Goal: Task Accomplishment & Management: Use online tool/utility

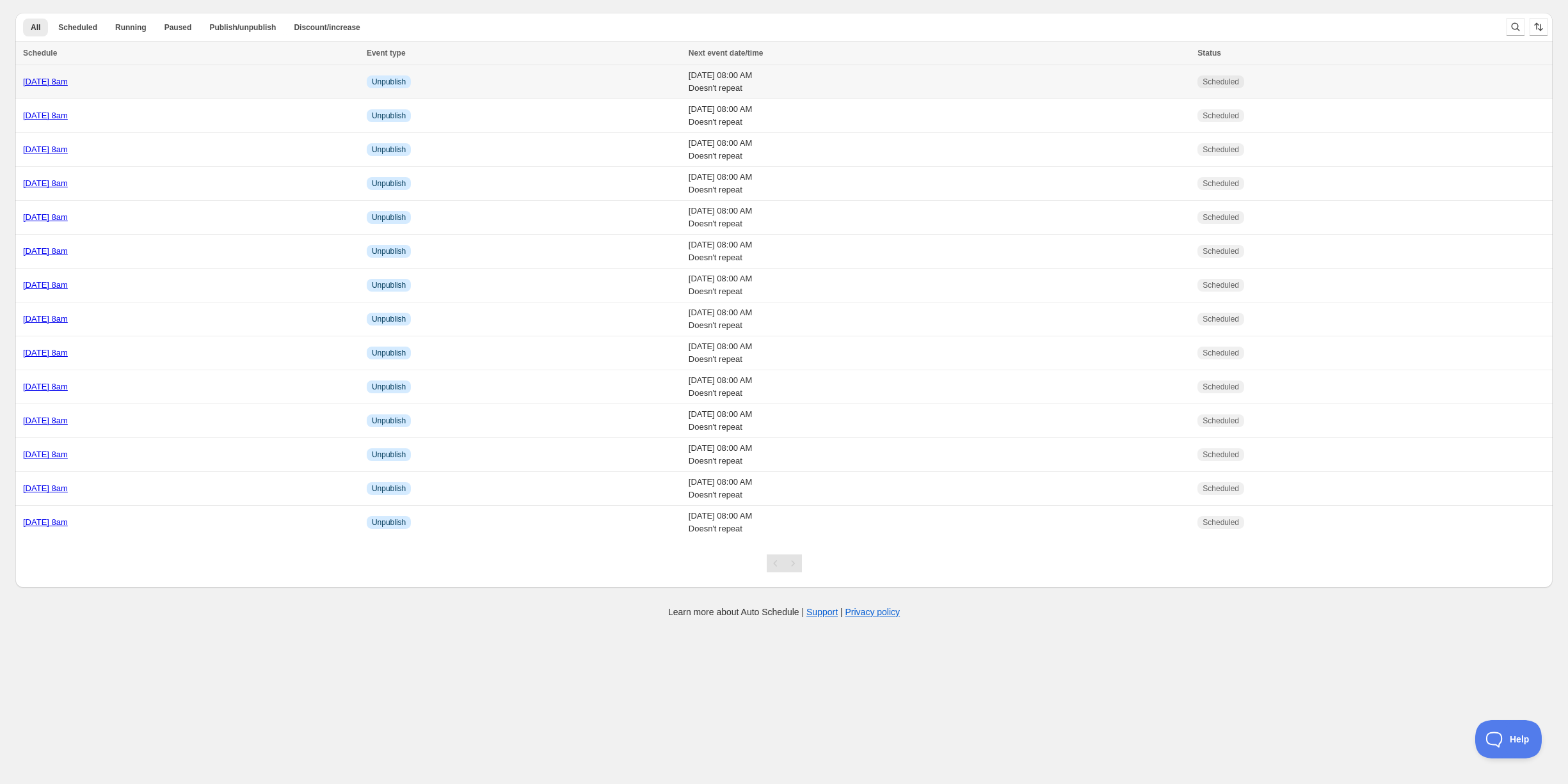
click at [165, 88] on td "Thursday 9th October @ 8am" at bounding box center [189, 81] width 347 height 34
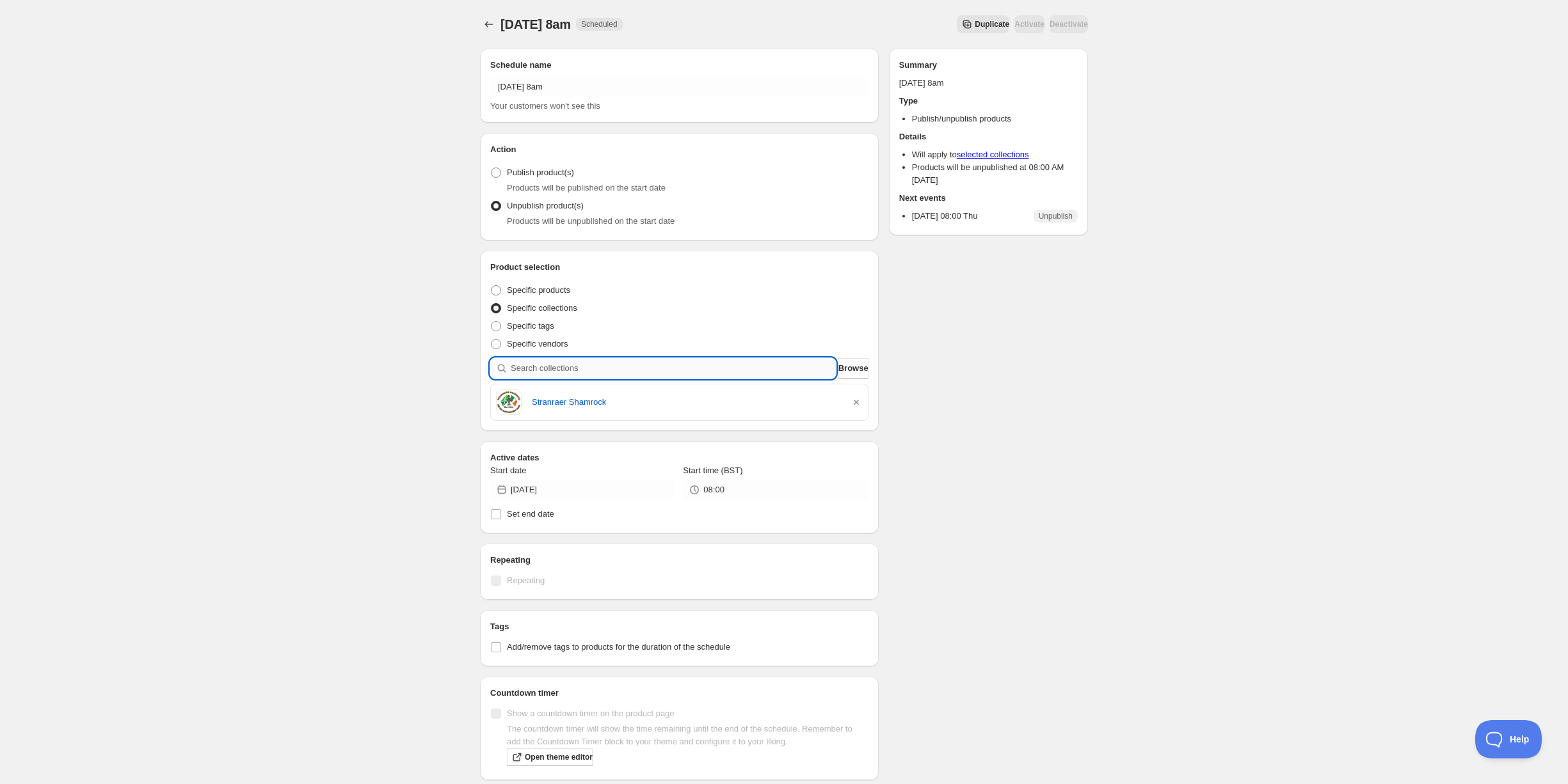
click at [589, 372] on input "search" at bounding box center [673, 368] width 325 height 20
type input "s"
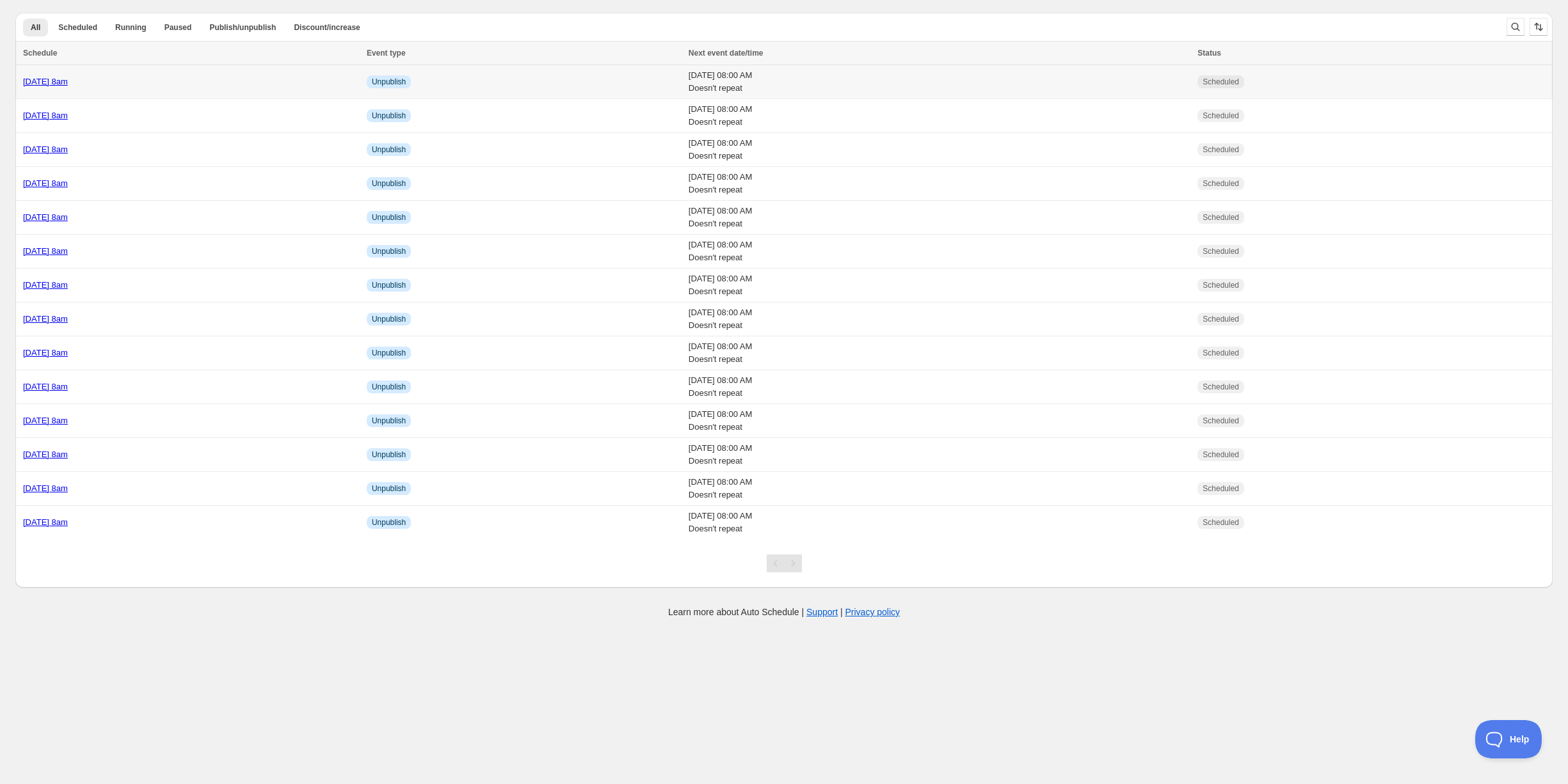
click at [196, 90] on td "Thursday 9th October @ 8am" at bounding box center [189, 81] width 347 height 34
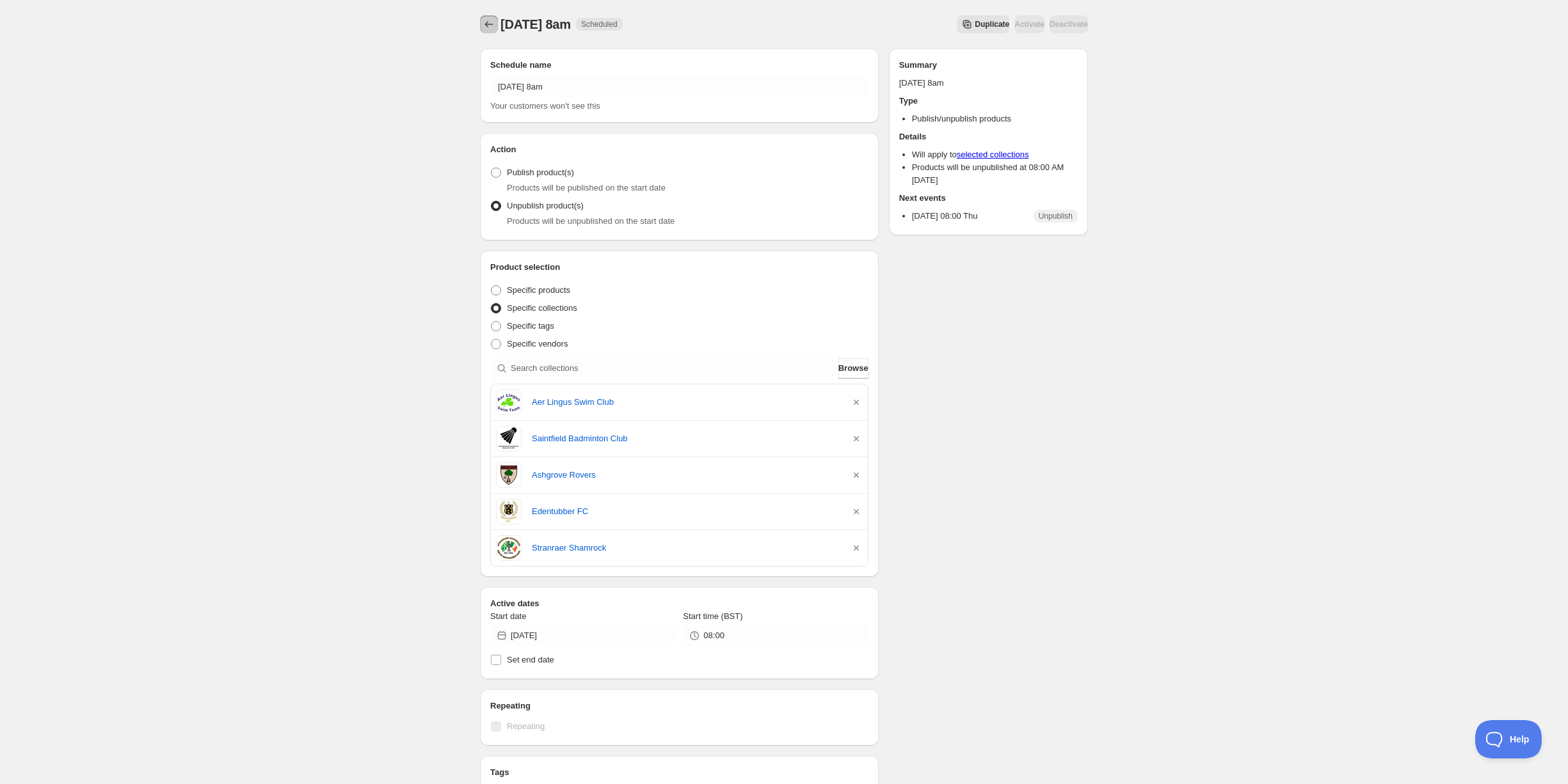
click at [485, 19] on icon "Schedules" at bounding box center [488, 24] width 13 height 13
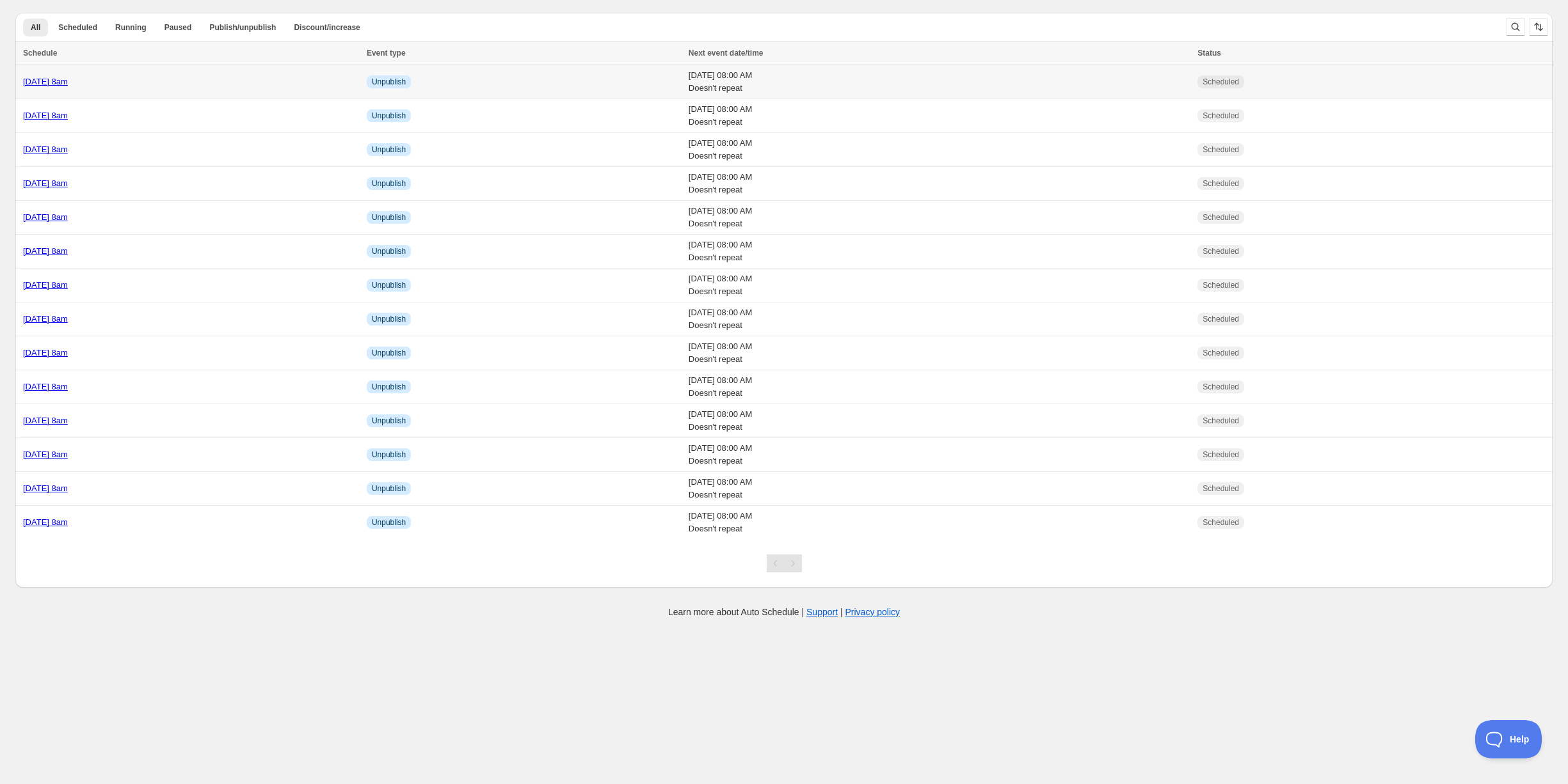
click at [92, 75] on div "Thursday 9th October @ 8am" at bounding box center [191, 81] width 336 height 13
